Goal: Transaction & Acquisition: Download file/media

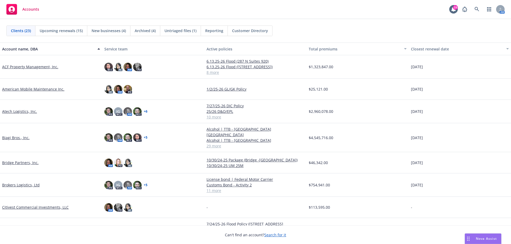
click at [24, 111] on link "Atech Logistics, Inc." at bounding box center [19, 112] width 35 height 6
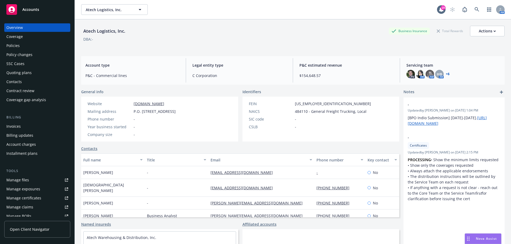
click at [22, 45] on div "Policies" at bounding box center [37, 45] width 62 height 9
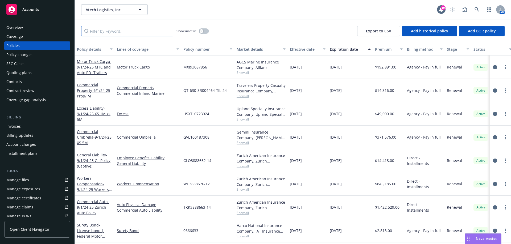
click at [119, 32] on input "Filter by keyword..." at bounding box center [127, 31] width 92 height 11
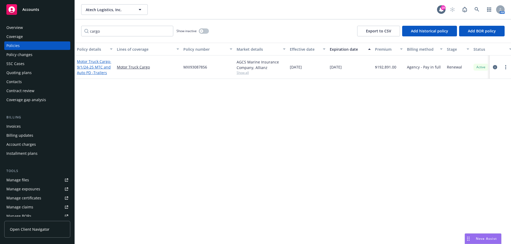
click at [99, 62] on link "Motor Truck Cargo - 9/1/24-25 MTC and Auto PD -Trailers" at bounding box center [94, 67] width 34 height 16
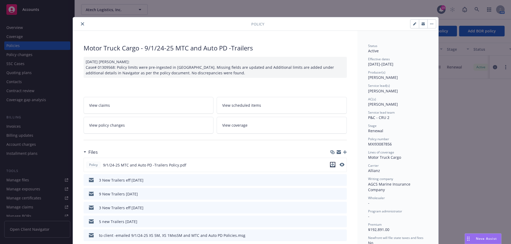
click at [331, 164] on icon "download file" at bounding box center [332, 165] width 4 height 4
click at [81, 23] on icon "close" at bounding box center [82, 23] width 3 height 3
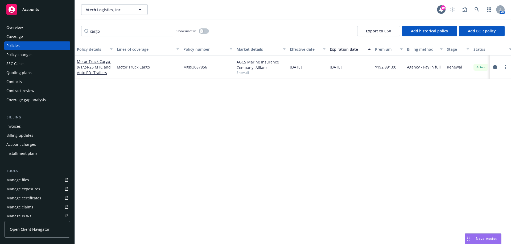
click at [24, 45] on div "Policies" at bounding box center [37, 45] width 62 height 9
drag, startPoint x: 102, startPoint y: 30, endPoint x: 73, endPoint y: 32, distance: 29.1
click at [73, 32] on div "Accounts Overview Coverage Policies Policy changes SSC Cases Quoting plans Cont…" at bounding box center [255, 122] width 511 height 244
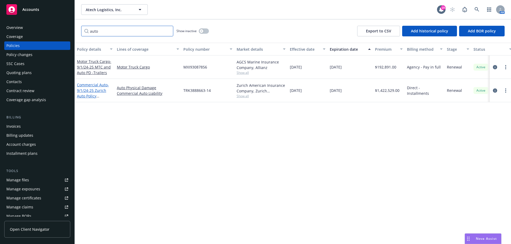
type input "auto"
click at [84, 90] on span "- 9/1/24-25 Zurich Auto Policy (Captive)" at bounding box center [93, 93] width 32 height 22
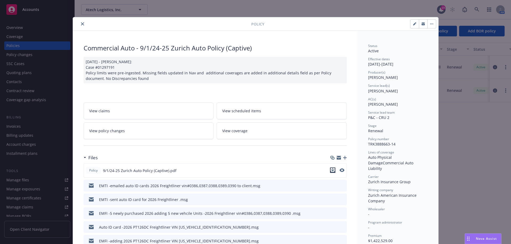
click at [332, 170] on icon "download file" at bounding box center [332, 170] width 4 height 4
click at [80, 22] on button "close" at bounding box center [82, 24] width 6 height 6
